Goal: Transaction & Acquisition: Purchase product/service

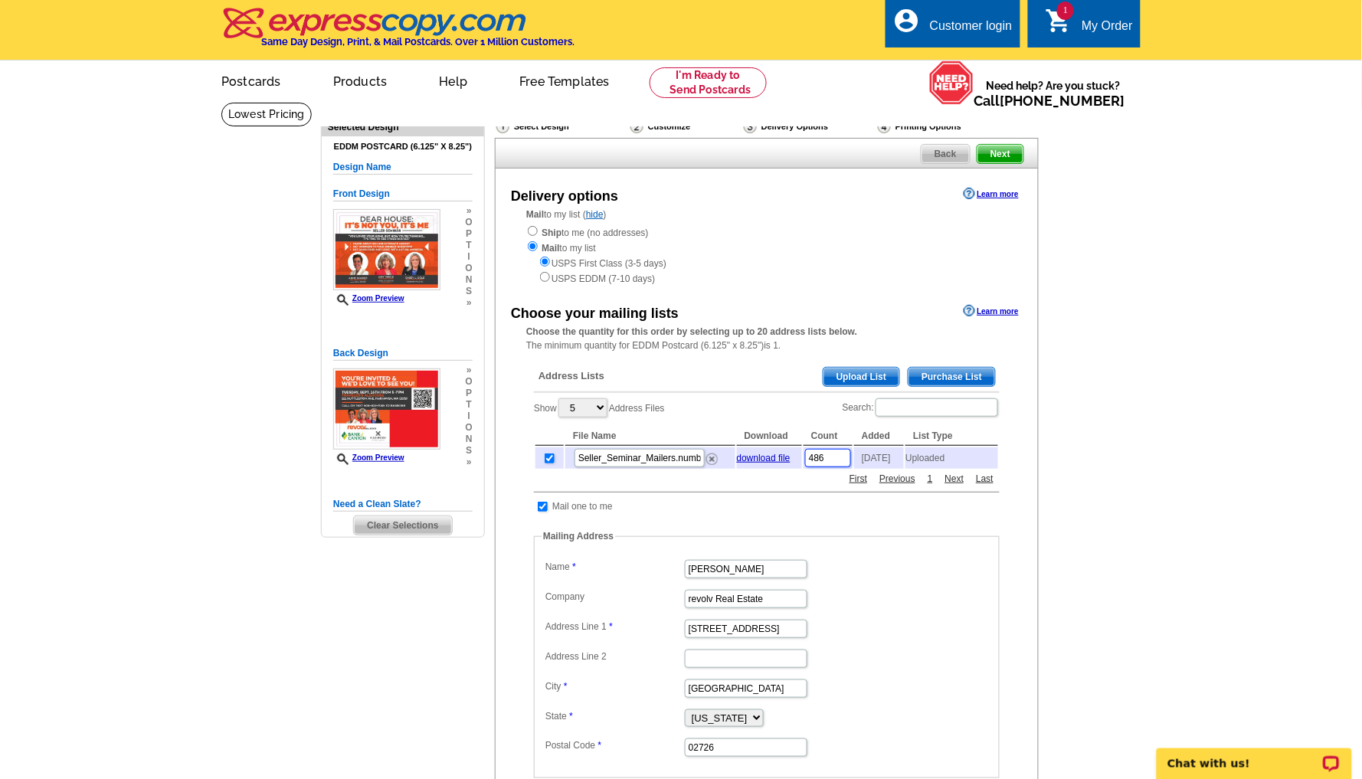
click at [832, 453] on input "486" at bounding box center [828, 458] width 46 height 18
type input "400"
click at [1083, 528] on main "Need Help? call [PHONE_NUMBER], chat with support, or have our designers make s…" at bounding box center [681, 611] width 1362 height 1019
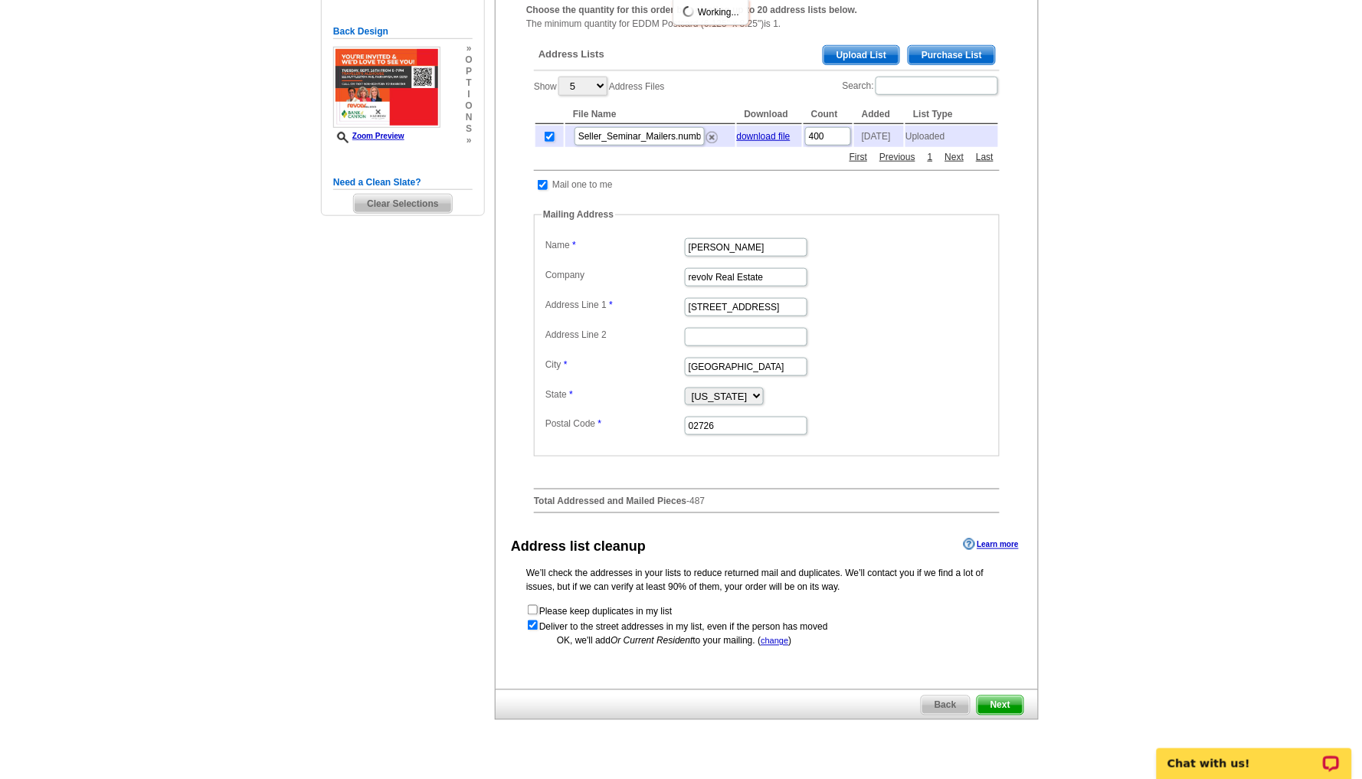
scroll to position [332, 0]
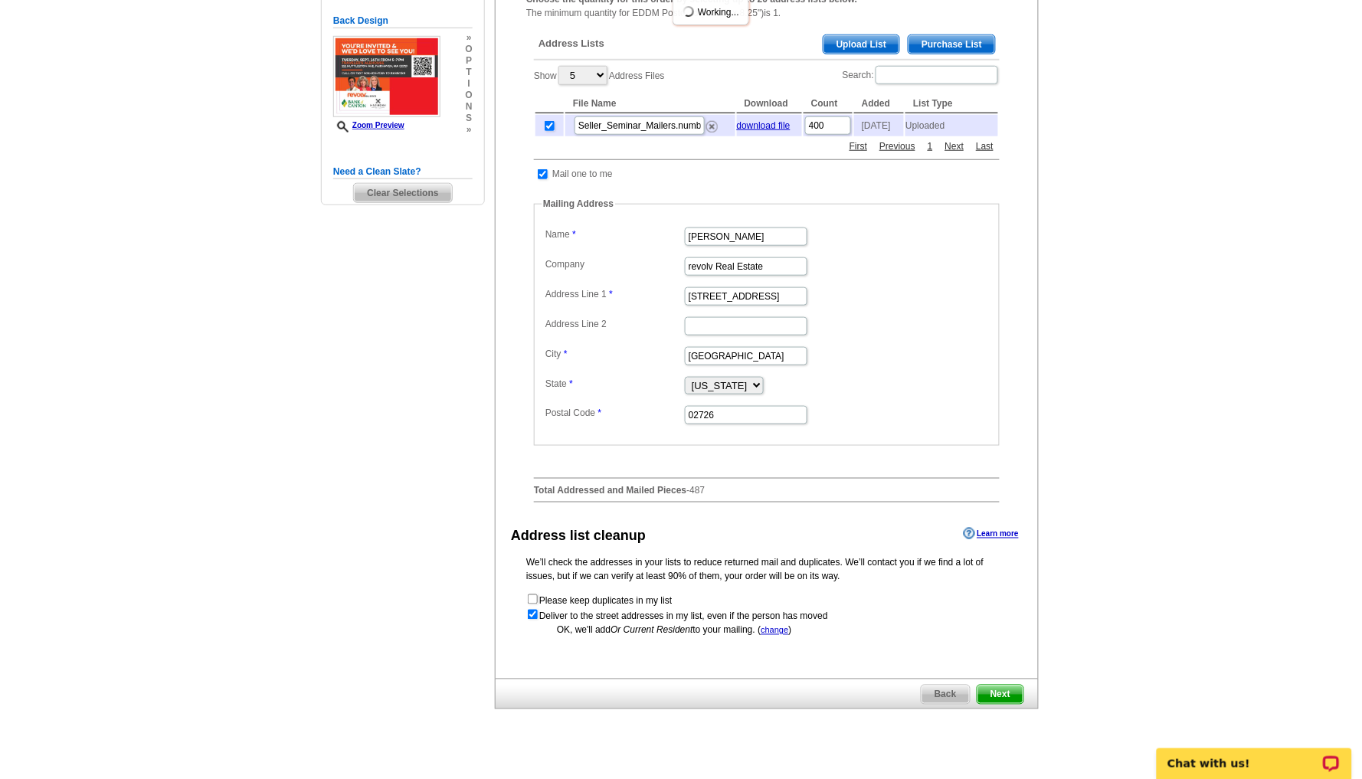
click at [1008, 688] on span "Next" at bounding box center [1000, 694] width 46 height 18
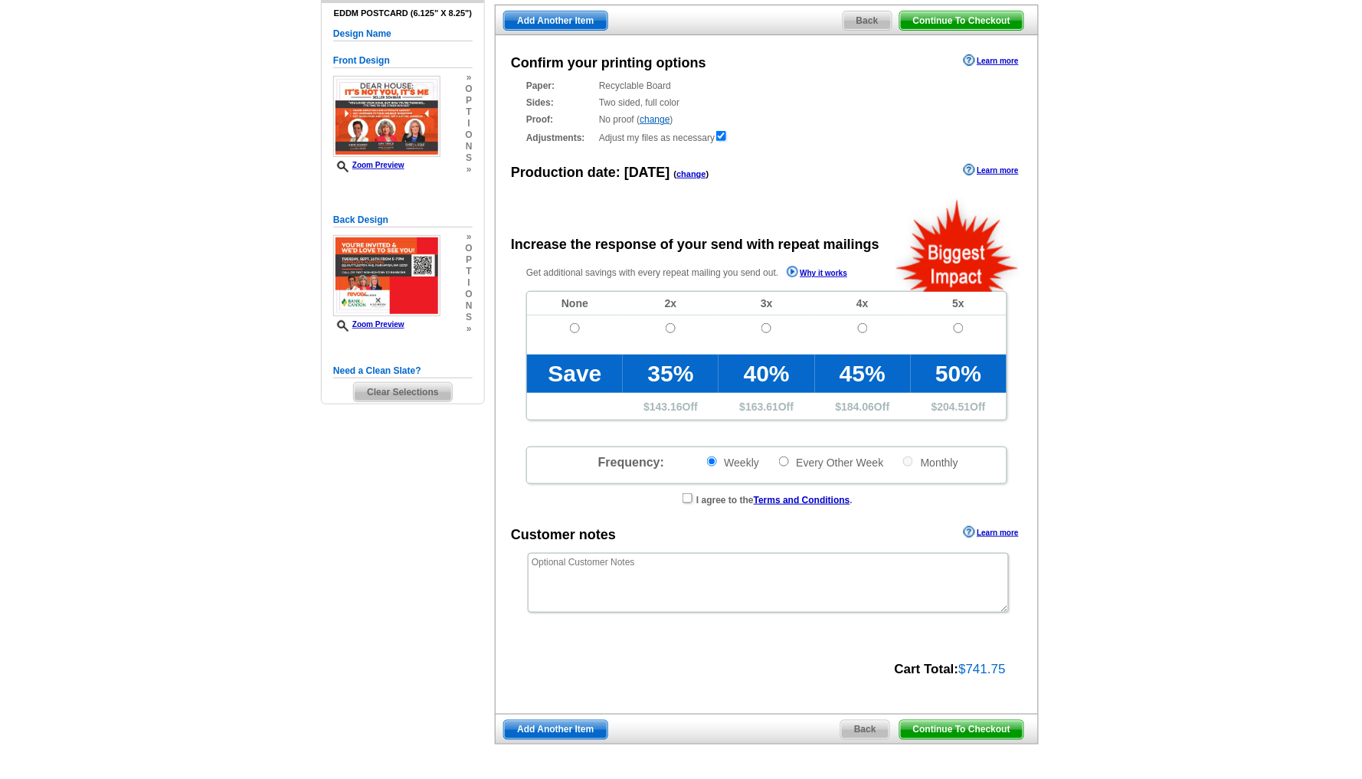
radio input "false"
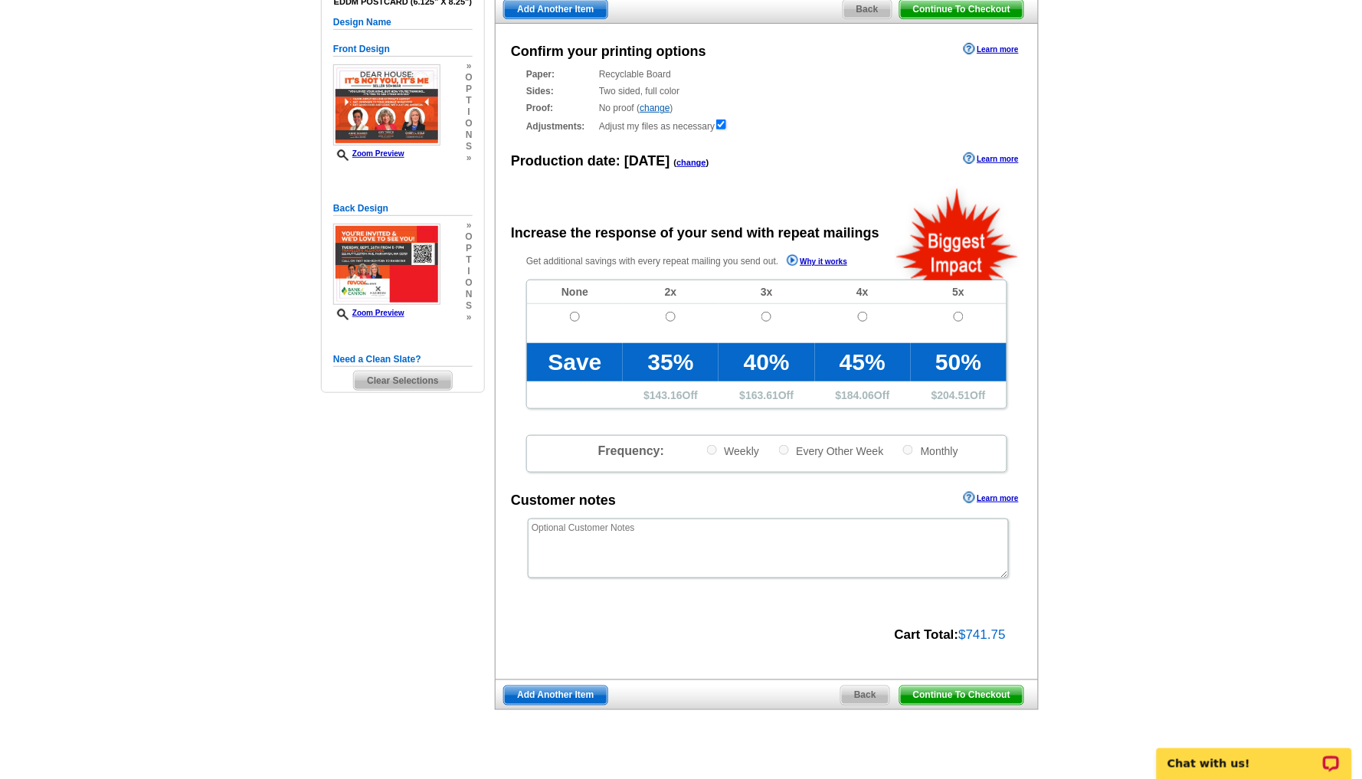
scroll to position [189, 0]
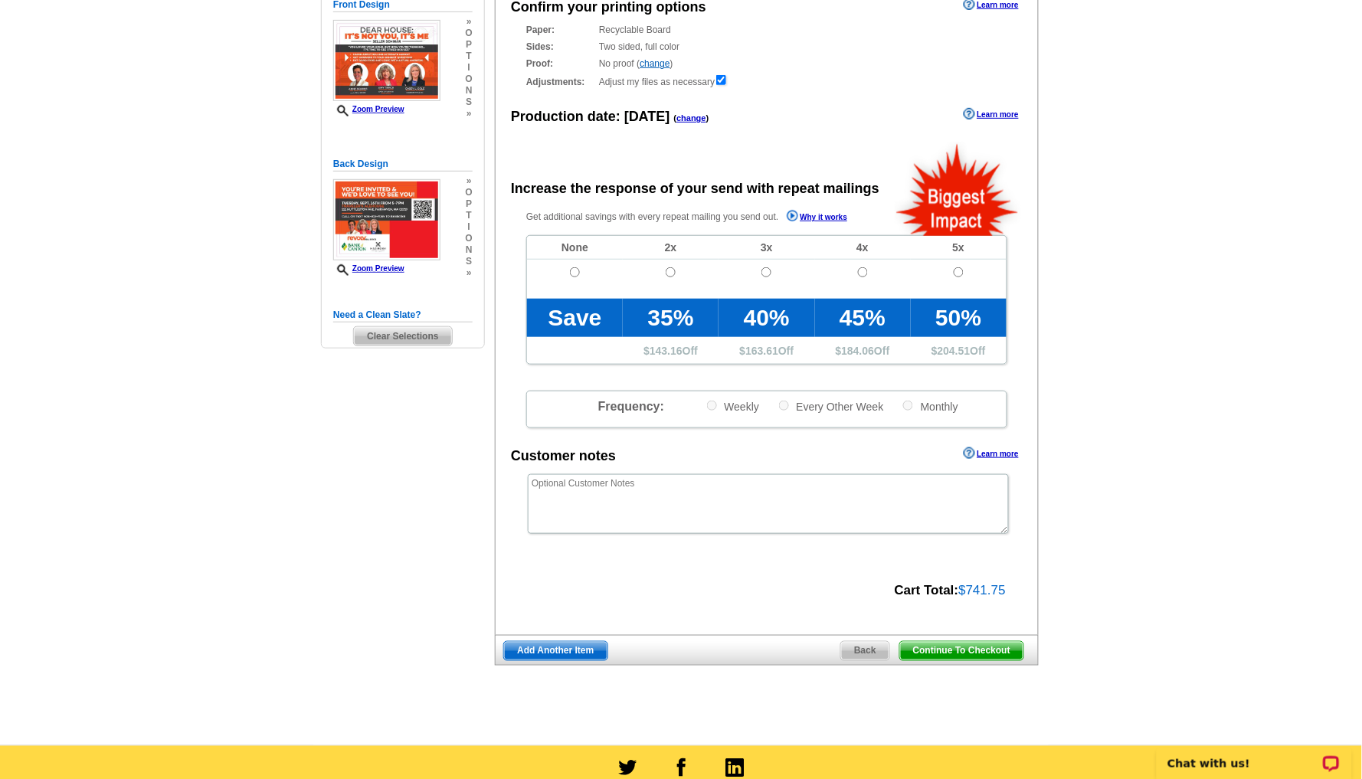
drag, startPoint x: 960, startPoint y: 581, endPoint x: 1077, endPoint y: 581, distance: 117.2
click at [1077, 581] on main "Need Help? call [PHONE_NUMBER], chat with support, or have our designers make s…" at bounding box center [681, 329] width 1362 height 832
drag, startPoint x: 961, startPoint y: 580, endPoint x: 1028, endPoint y: 580, distance: 67.4
click at [1028, 580] on div "Confirm your printing options Learn more Paper: Recyclable Board Select a diffe…" at bounding box center [767, 306] width 544 height 655
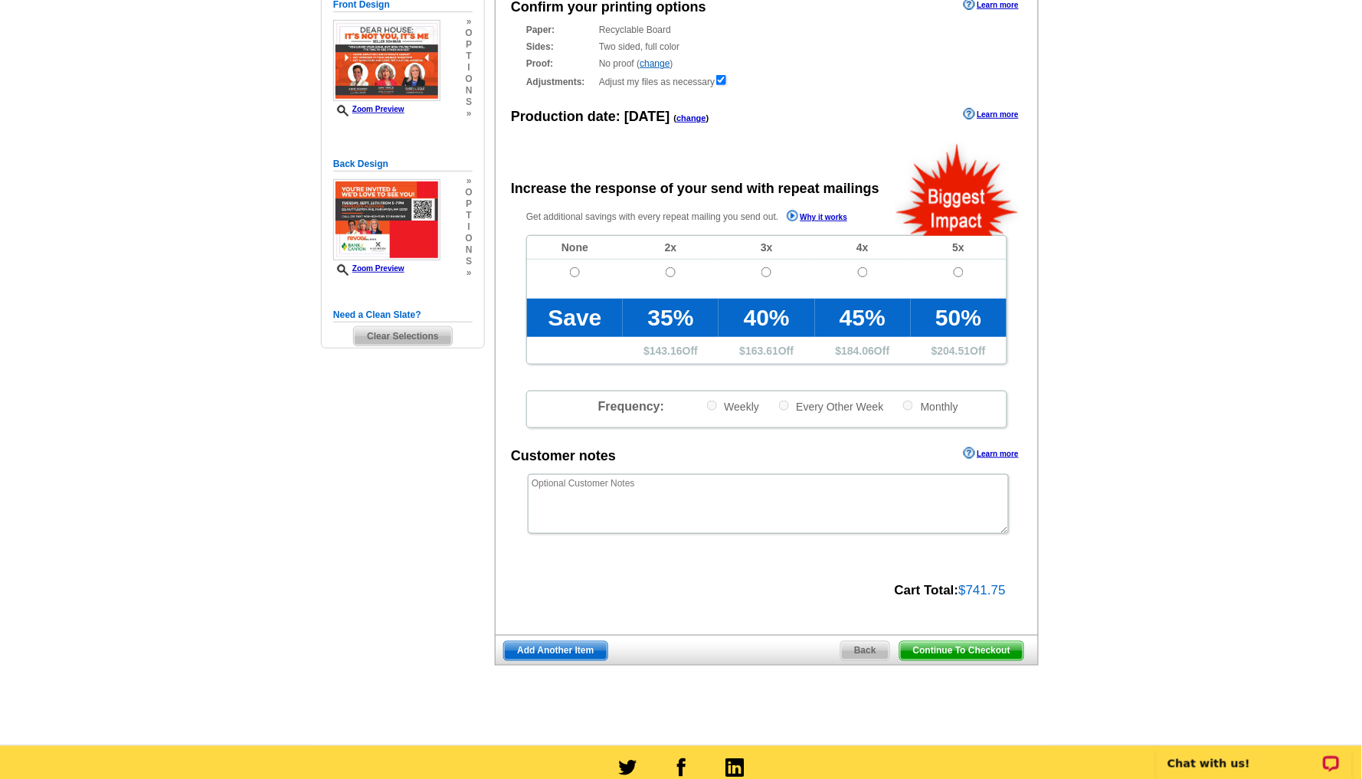
copy div "$741.75"
